Goal: Task Accomplishment & Management: Manage account settings

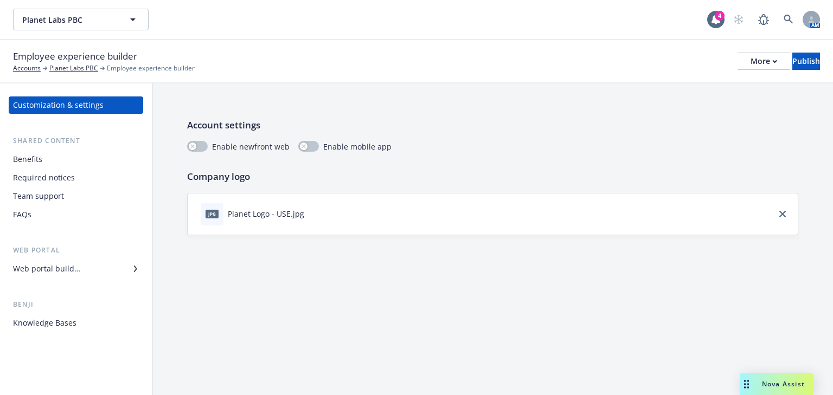
click at [30, 199] on div "Team support" at bounding box center [38, 196] width 51 height 17
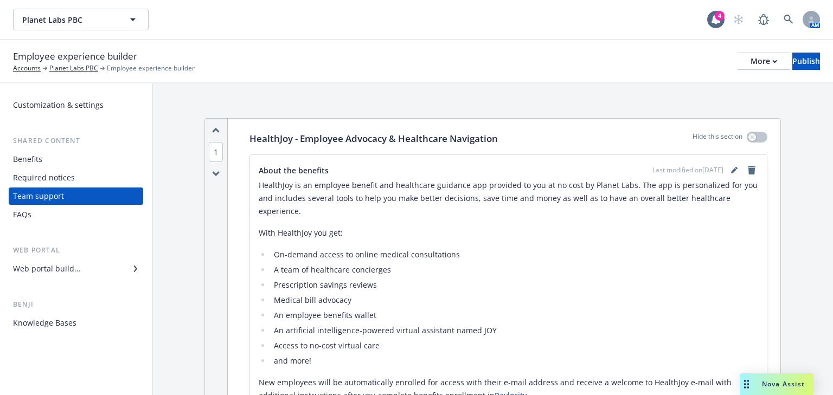
click at [96, 267] on div "Web portal builder" at bounding box center [76, 268] width 126 height 17
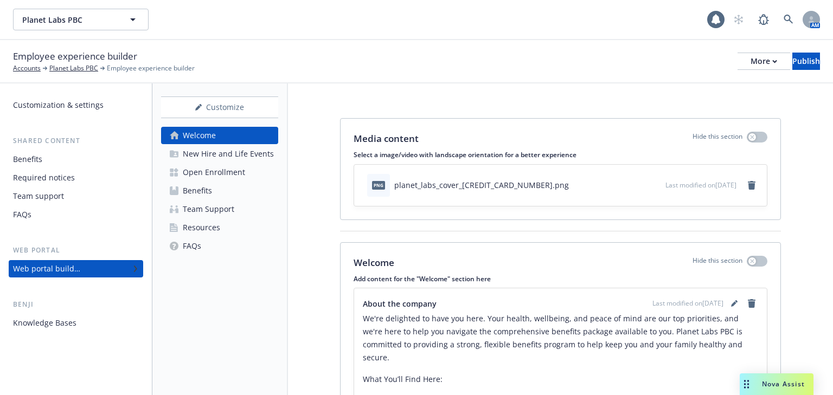
click at [207, 178] on div "Open Enrollment" at bounding box center [214, 172] width 62 height 17
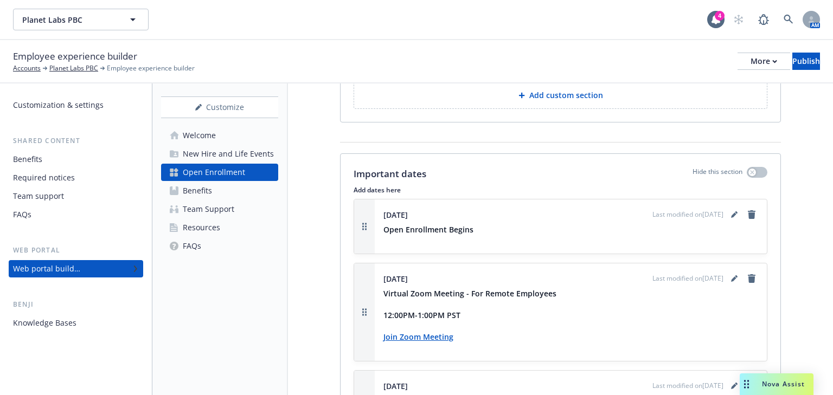
scroll to position [1344, 0]
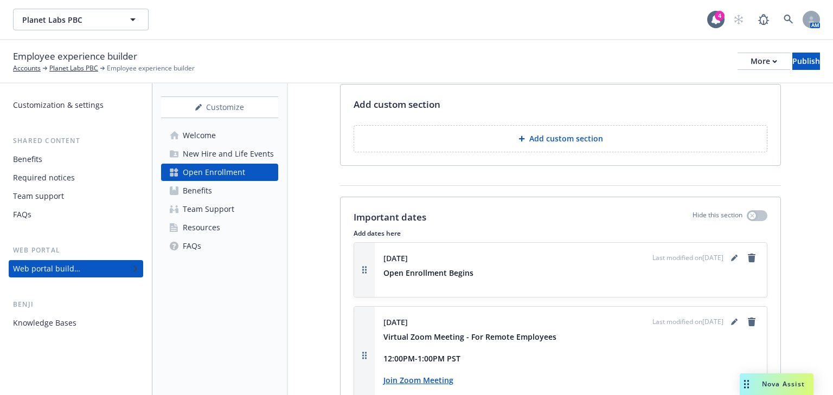
click at [193, 191] on div "Benefits" at bounding box center [197, 190] width 29 height 17
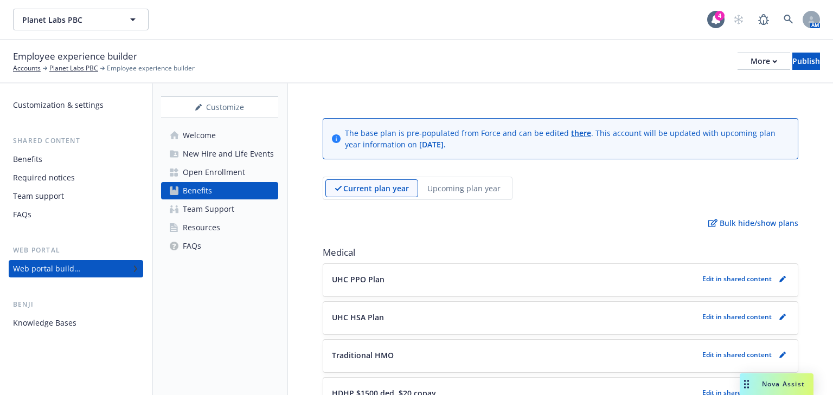
click at [206, 212] on div "Team Support" at bounding box center [208, 209] width 51 height 17
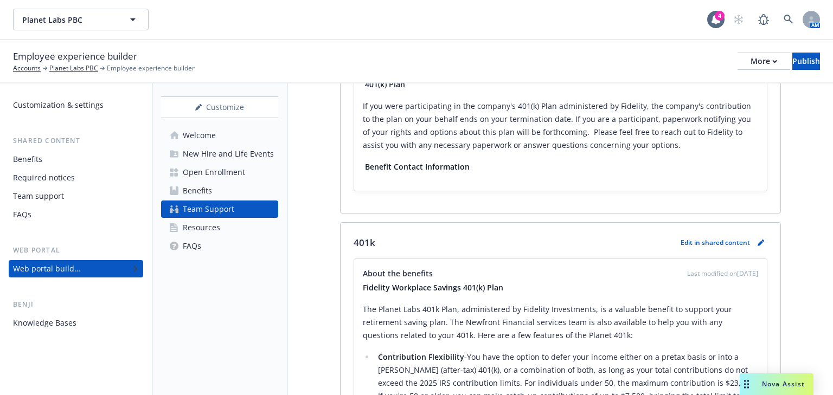
scroll to position [2259, 0]
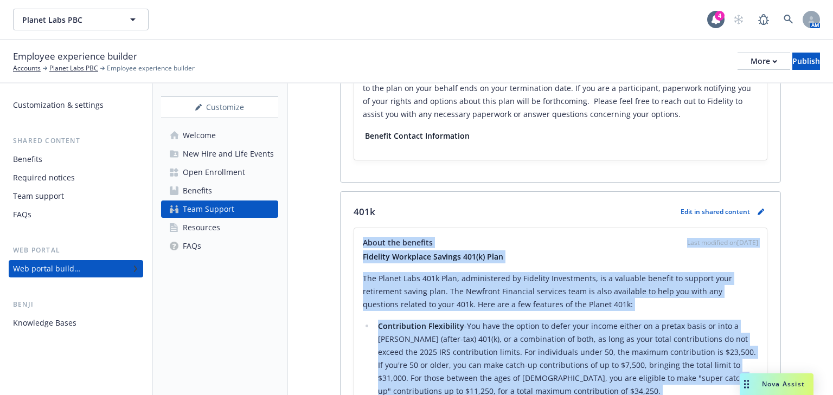
drag, startPoint x: 427, startPoint y: 212, endPoint x: 405, endPoint y: 249, distance: 43.2
click at [382, 250] on p "Fidelity Workplace Savings 401(k) Plan" at bounding box center [560, 256] width 395 height 13
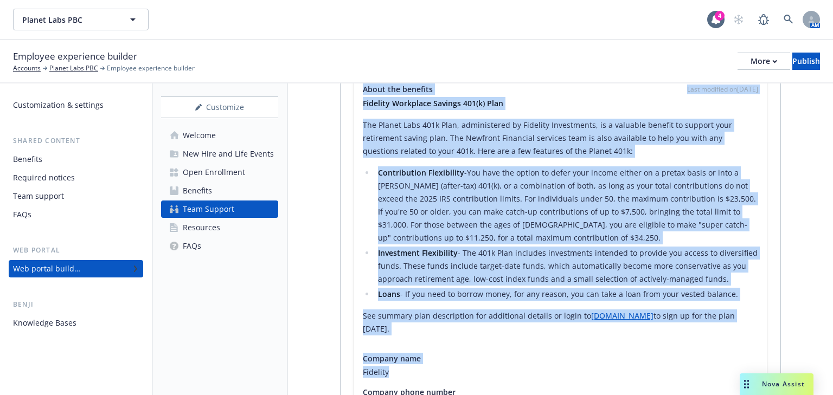
scroll to position [2414, 0]
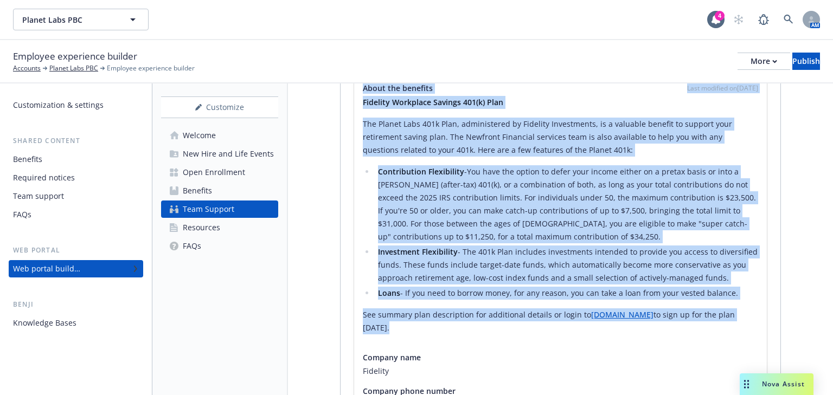
drag, startPoint x: 364, startPoint y: 224, endPoint x: 472, endPoint y: 230, distance: 107.5
click at [555, 308] on div "About the benefits Last modified on [DATE] Fidelity Workplace Savings 401(k) Pl…" at bounding box center [560, 212] width 395 height 261
copy div "Lorem ips dolorsit Amet consecte ad 31/04/7919 Elitsedd Eiusmodte Incidid 674(u…"
click at [383, 206] on li "Contribution Flexibility -You have the option to defer your income either on a …" at bounding box center [566, 204] width 383 height 78
click at [366, 215] on ul "Contribution Flexibility -You have the option to defer your income either on a …" at bounding box center [560, 232] width 395 height 134
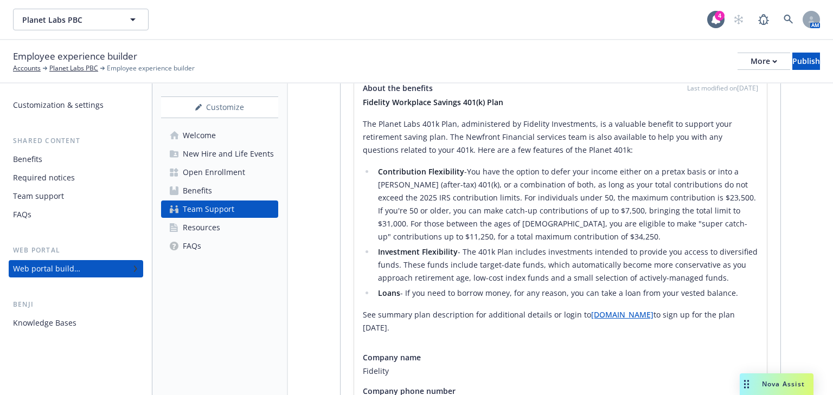
click at [537, 217] on li "Contribution Flexibility -You have the option to defer your income either on a …" at bounding box center [566, 204] width 383 height 78
click at [595, 139] on p "The Planet Labs 401k Plan, administered by Fidelity Investments, is a valuable …" at bounding box center [560, 137] width 395 height 39
click at [598, 134] on p "The Planet Labs 401k Plan, administered by Fidelity Investments, is a valuable …" at bounding box center [560, 137] width 395 height 39
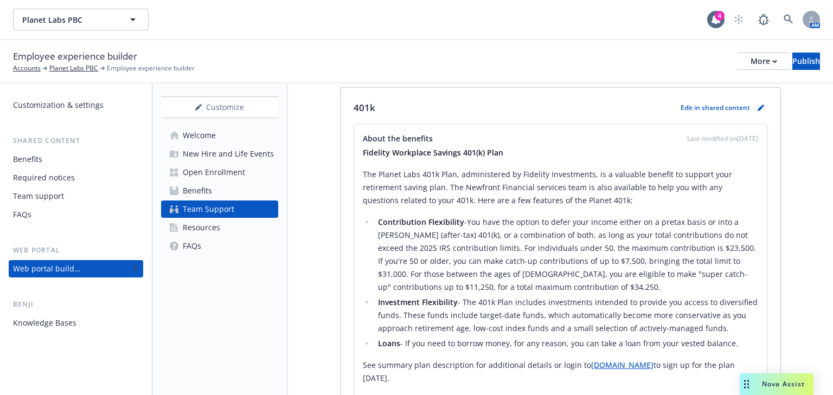
scroll to position [2283, 0]
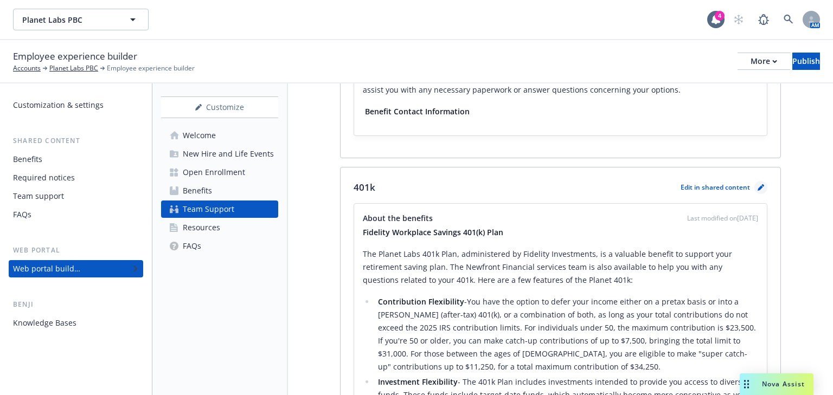
click at [757, 185] on icon "pencil" at bounding box center [759, 187] width 5 height 5
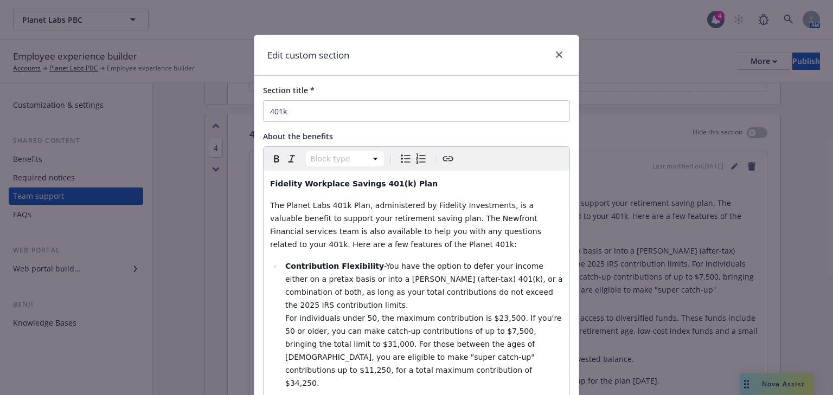
scroll to position [87, 0]
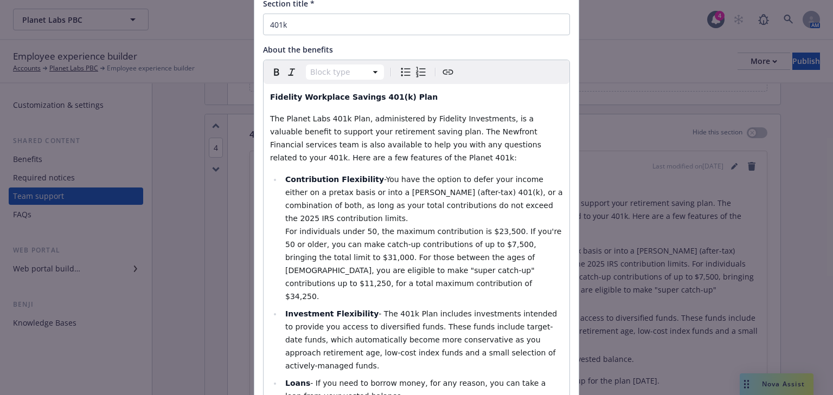
click at [353, 159] on p "The Planet Labs 401k Plan, administered by Fidelity Investments, is a valuable …" at bounding box center [416, 138] width 293 height 52
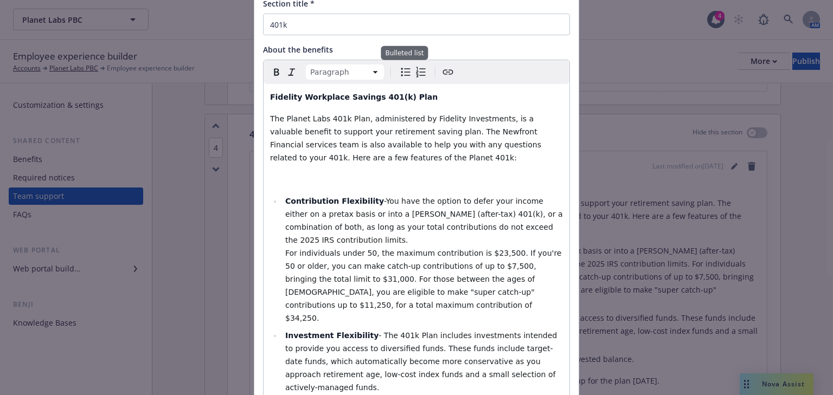
click at [402, 72] on icon "Bulleted list" at bounding box center [405, 72] width 13 height 13
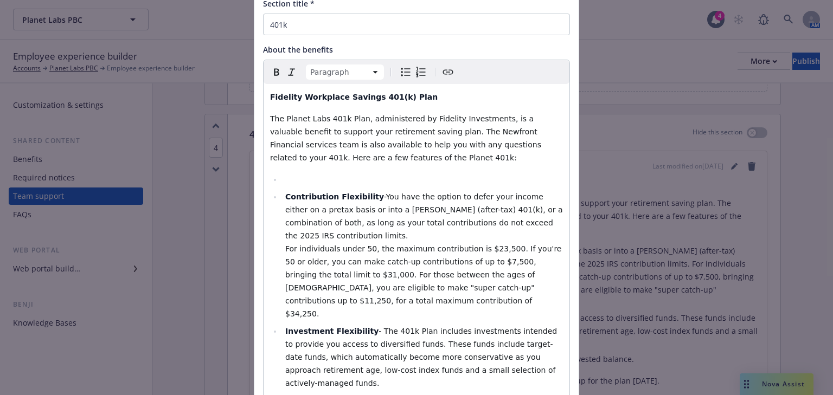
select select
click at [310, 179] on li "editable markdown" at bounding box center [422, 179] width 281 height 13
click at [384, 181] on li "Employer Contribution:" at bounding box center [422, 179] width 281 height 13
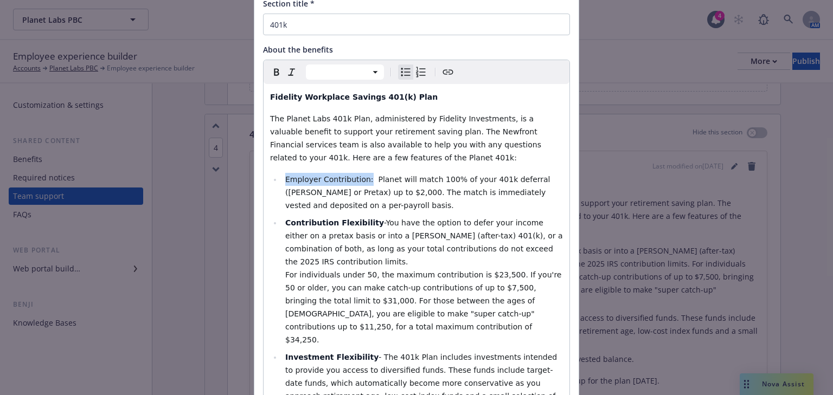
drag, startPoint x: 358, startPoint y: 180, endPoint x: 282, endPoint y: 182, distance: 76.5
click at [285, 182] on span "Employer Contribution: Planet will match 100% of your 401k deferral ([PERSON_NA…" at bounding box center [418, 192] width 267 height 35
click at [275, 73] on icon "Bold" at bounding box center [276, 72] width 13 height 13
select select "paragraph"
click at [396, 154] on p "The Planet Labs 401k Plan, administered by Fidelity Investments, is a valuable …" at bounding box center [416, 138] width 293 height 52
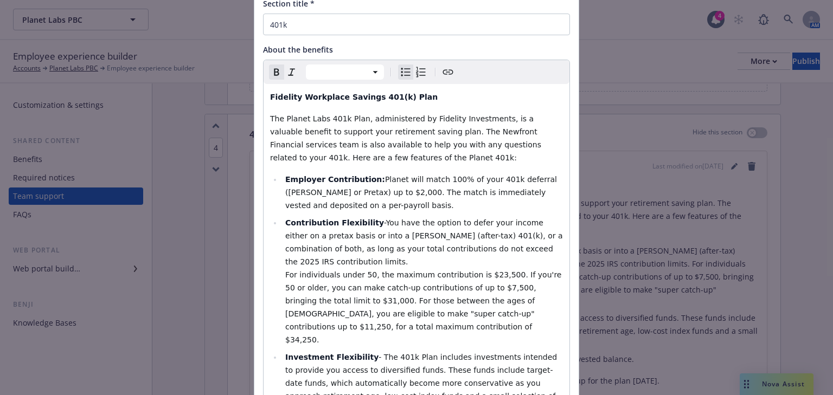
click at [353, 217] on li "Contribution Flexibility -You have the option to defer your income either on a …" at bounding box center [422, 281] width 281 height 130
click at [375, 207] on li "Employer Contribution: Planet will match 100% of your 401k deferral ([PERSON_NA…" at bounding box center [422, 192] width 281 height 39
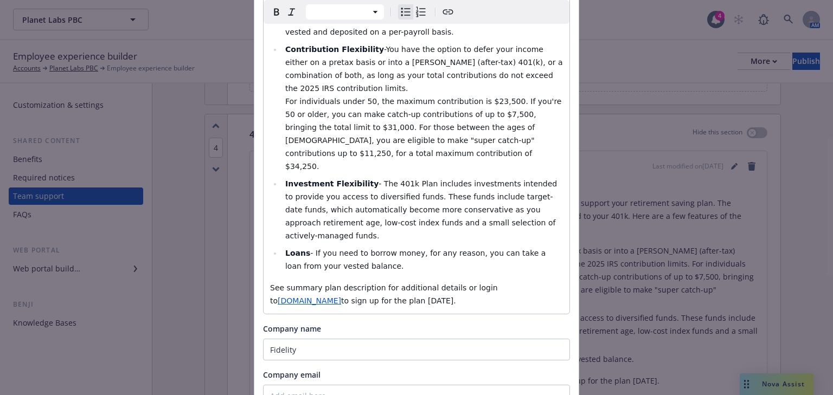
scroll to position [304, 0]
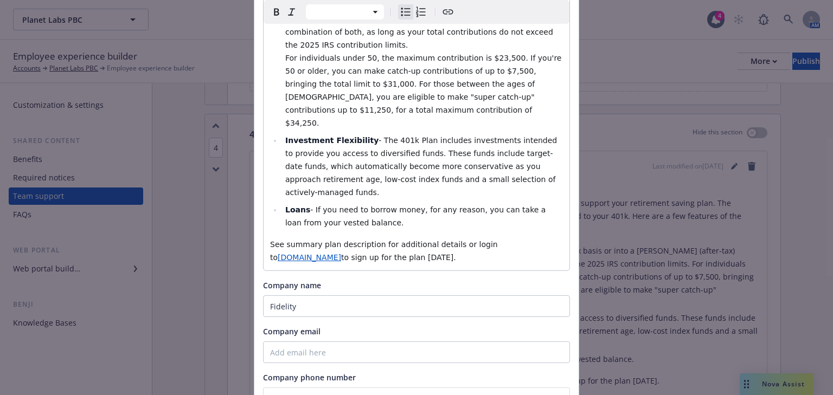
select select "paragraph"
click at [460, 238] on p "See summary plan description for additional details or login to [DOMAIN_NAME] t…" at bounding box center [416, 251] width 293 height 26
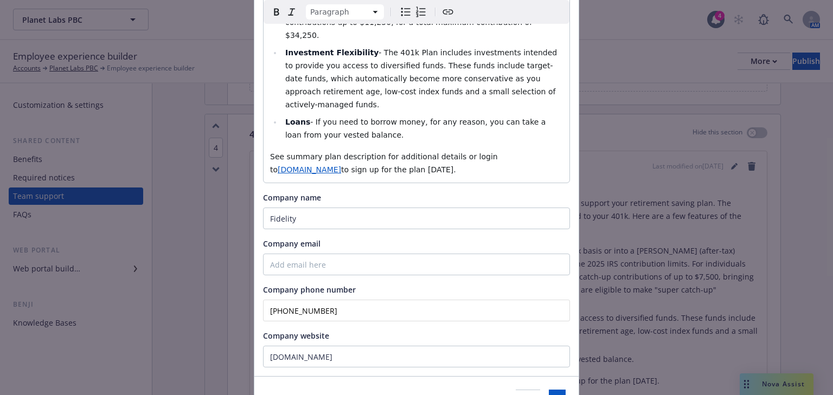
scroll to position [416, 0]
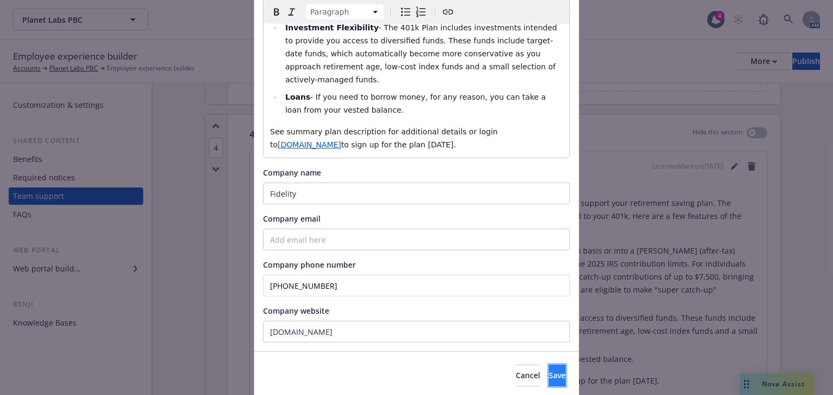
click at [549, 370] on span "Save" at bounding box center [557, 375] width 17 height 10
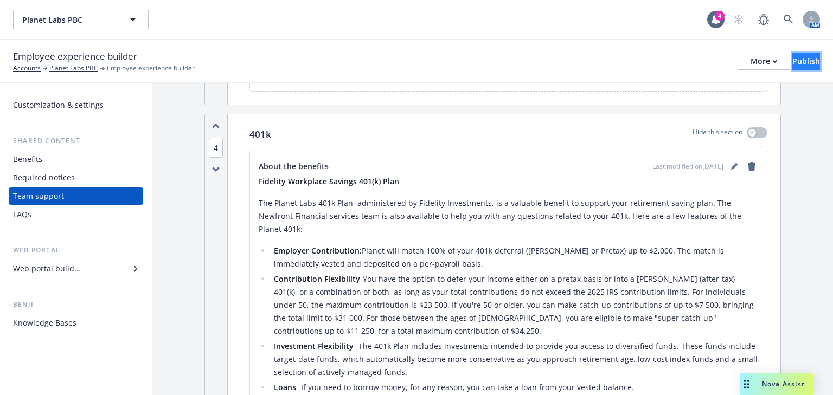
click at [792, 63] on div "Publish" at bounding box center [806, 61] width 28 height 16
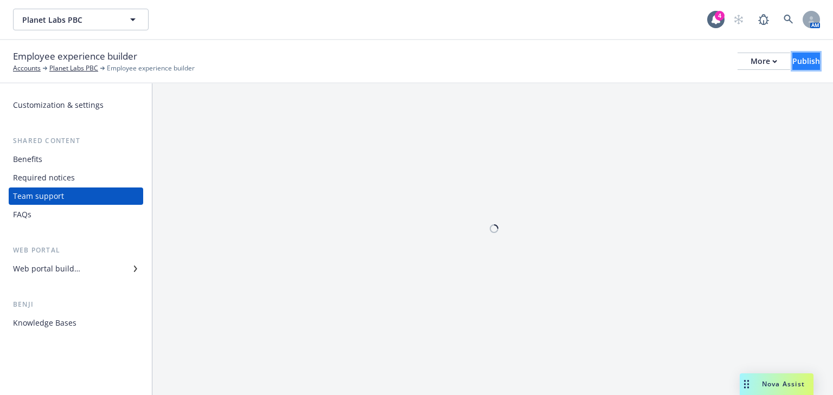
scroll to position [0, 0]
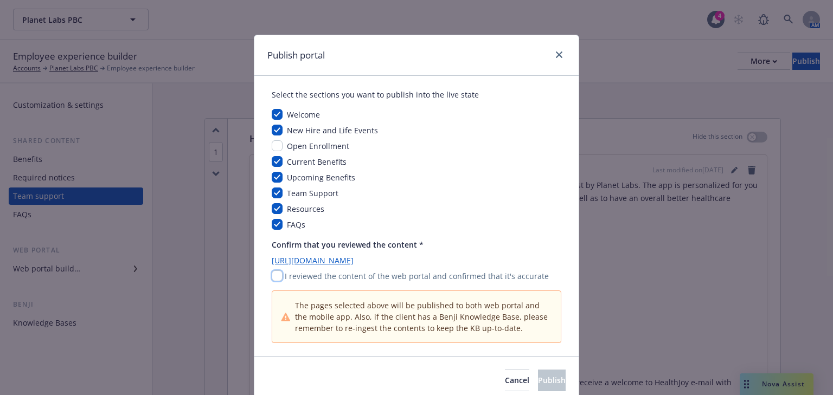
click at [272, 279] on input "checkbox" at bounding box center [277, 275] width 11 height 11
checkbox input "true"
click at [538, 379] on button "Publish" at bounding box center [552, 381] width 28 height 22
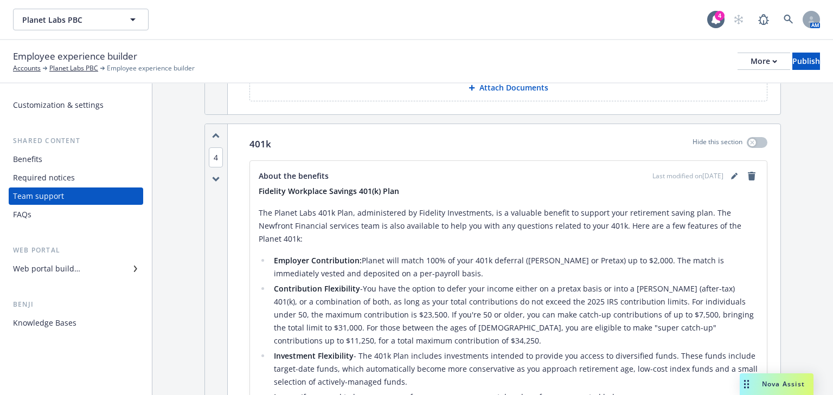
scroll to position [2168, 0]
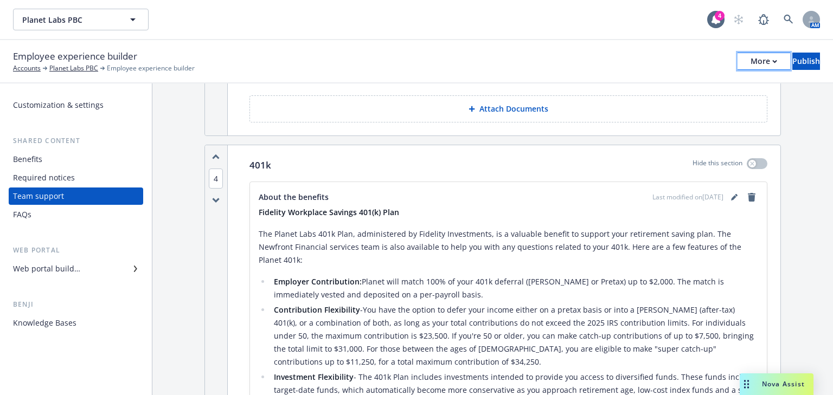
click at [750, 61] on div "More" at bounding box center [763, 61] width 27 height 16
click at [647, 102] on link "Copy portal link" at bounding box center [674, 107] width 160 height 22
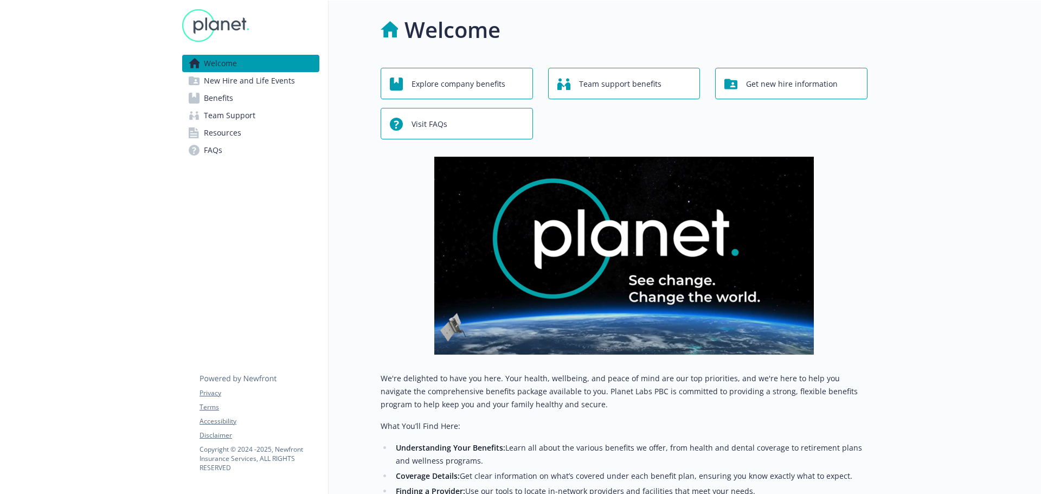
click at [233, 115] on span "Team Support" at bounding box center [229, 115] width 51 height 17
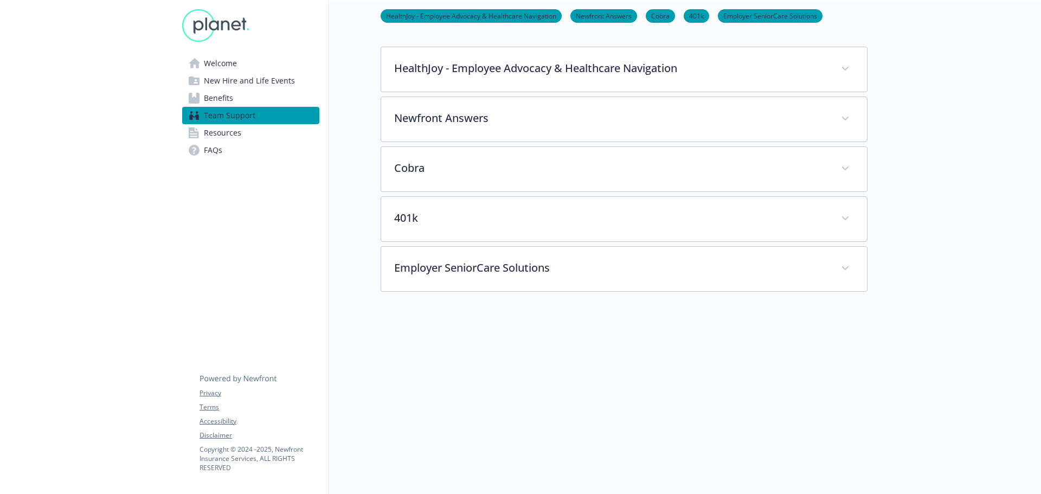
scroll to position [163, 0]
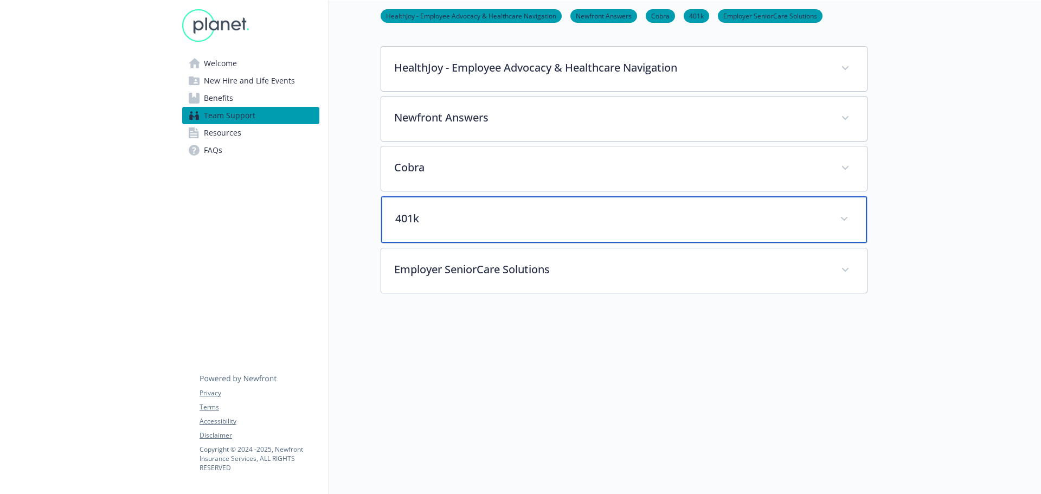
click at [426, 225] on p "401k" at bounding box center [610, 218] width 431 height 16
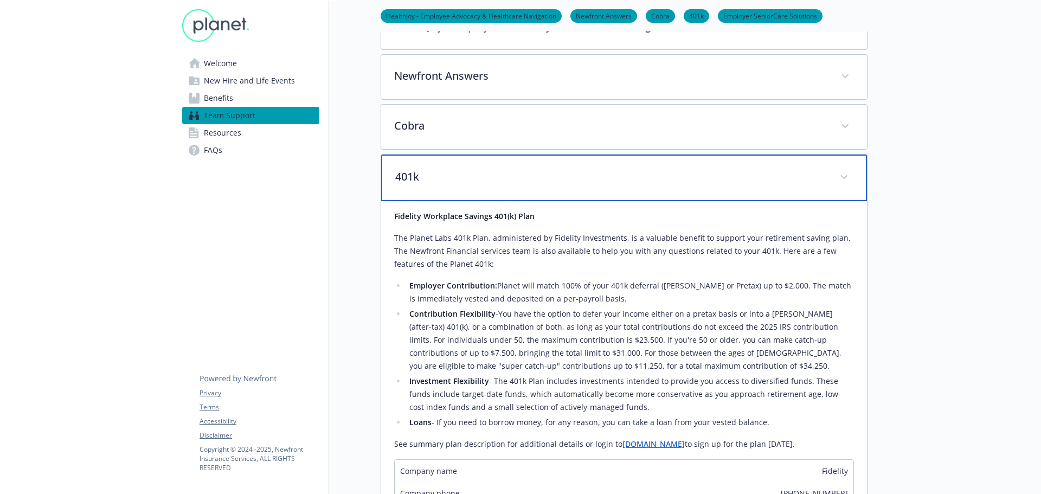
scroll to position [379, 0]
